Goal: Find specific page/section: Find specific page/section

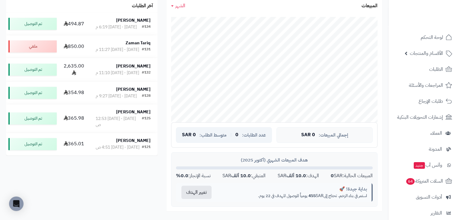
scroll to position [127, 0]
click at [203, 138] on div "عدد الطلبات: 0 | متوسط الطلب: 0 SAR" at bounding box center [224, 135] width 96 height 16
click at [305, 132] on span "0 SAR" at bounding box center [308, 134] width 14 height 5
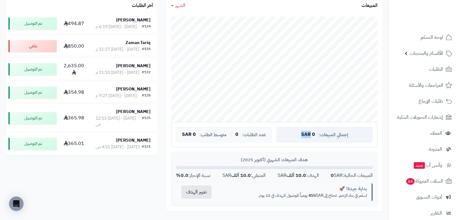
click at [305, 132] on span "0 SAR" at bounding box center [308, 134] width 14 height 5
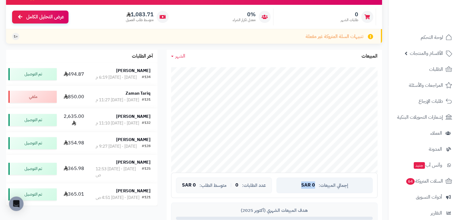
scroll to position [76, 0]
click at [311, 185] on span "0 SAR" at bounding box center [308, 185] width 14 height 5
click at [235, 184] on span "0" at bounding box center [236, 185] width 3 height 5
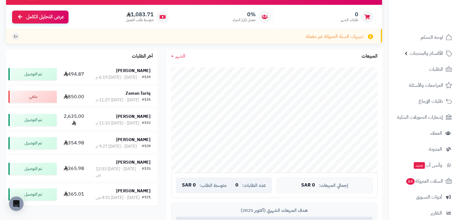
click at [235, 184] on span "0" at bounding box center [236, 185] width 3 height 5
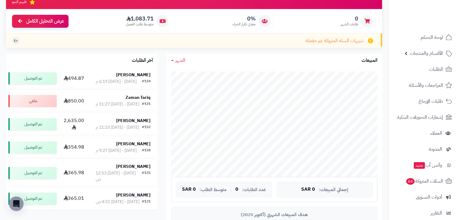
scroll to position [0, 0]
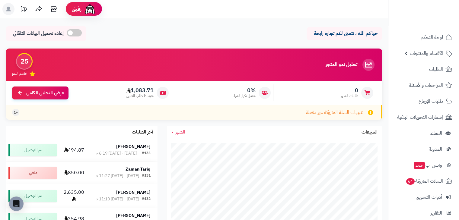
click at [16, 114] on span "+1" at bounding box center [16, 112] width 4 height 5
click at [325, 63] on div "تحليل نمو المتجر المرحلة الأولى 25 تقييم النمو" at bounding box center [194, 65] width 376 height 32
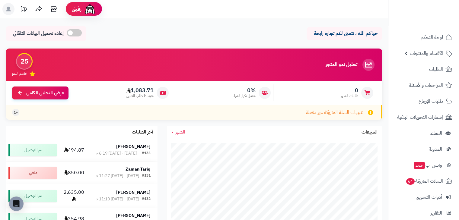
click at [325, 63] on div "تحليل نمو المتجر المرحلة الأولى 25 تقييم النمو" at bounding box center [194, 65] width 376 height 32
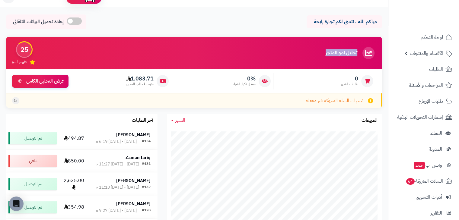
scroll to position [11, 0]
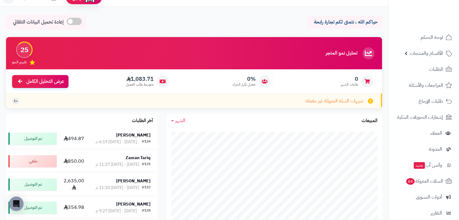
click at [198, 81] on div "0% معدل تكرار الشراء" at bounding box center [224, 81] width 100 height 17
drag, startPoint x: 252, startPoint y: 80, endPoint x: 227, endPoint y: 90, distance: 27.1
click at [227, 90] on div "0% معدل تكرار الشراء" at bounding box center [224, 81] width 100 height 17
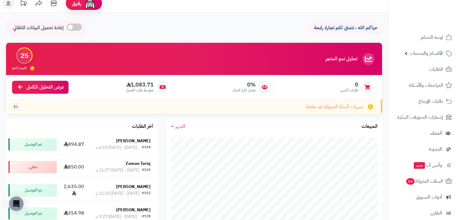
scroll to position [0, 0]
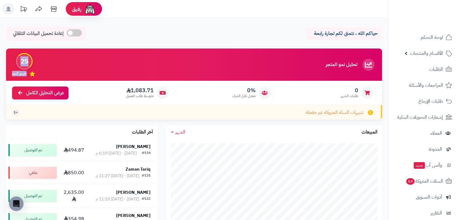
drag, startPoint x: 18, startPoint y: 55, endPoint x: 0, endPoint y: 80, distance: 31.1
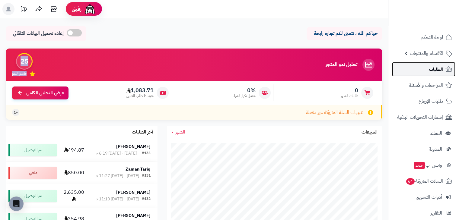
click at [418, 72] on link "الطلبات" at bounding box center [423, 69] width 63 height 14
